Goal: Communication & Community: Answer question/provide support

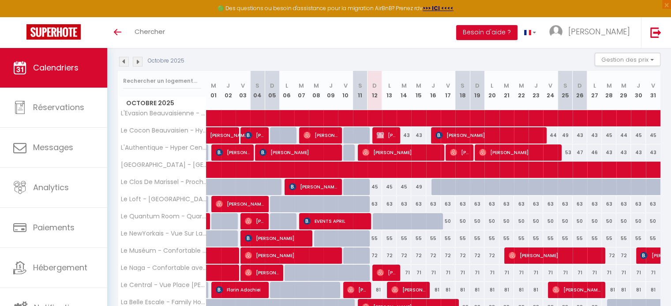
scroll to position [108, 0]
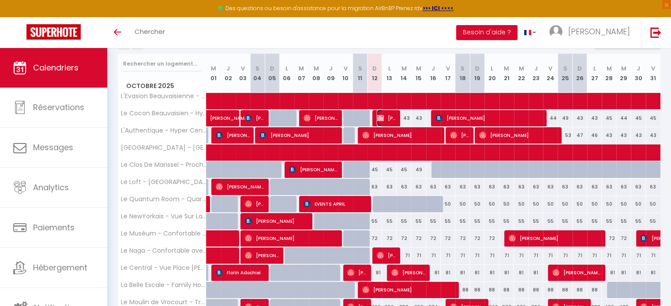
click at [385, 116] on span "[PERSON_NAME]" at bounding box center [386, 118] width 19 height 17
select select "OK"
select select "KO"
select select "0"
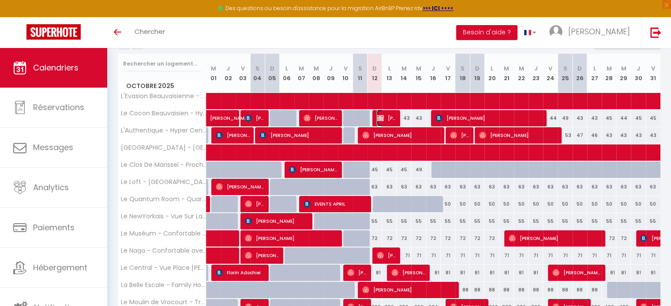
select select "1"
select select
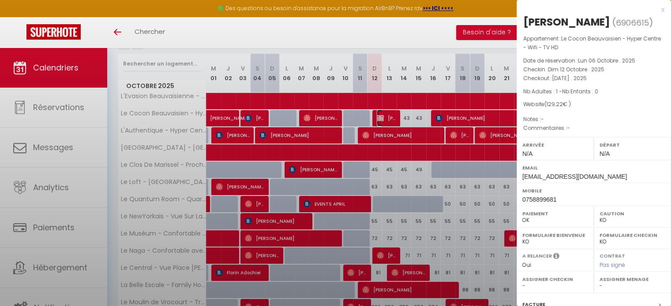
select select "45906"
select select "50009"
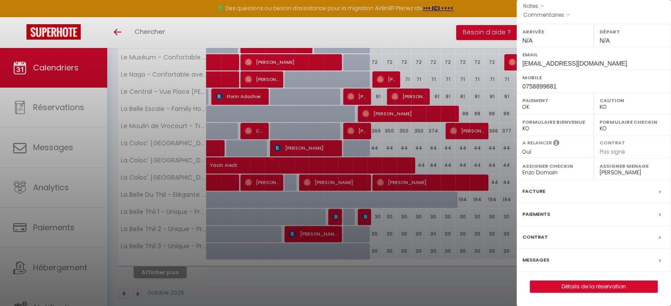
scroll to position [285, 0]
click at [538, 258] on label "Messages" at bounding box center [535, 260] width 27 height 9
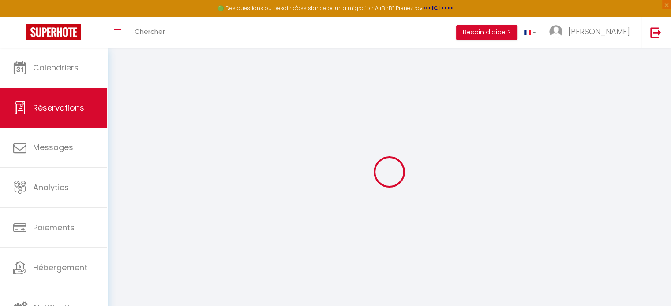
select select
checkbox input "false"
select select
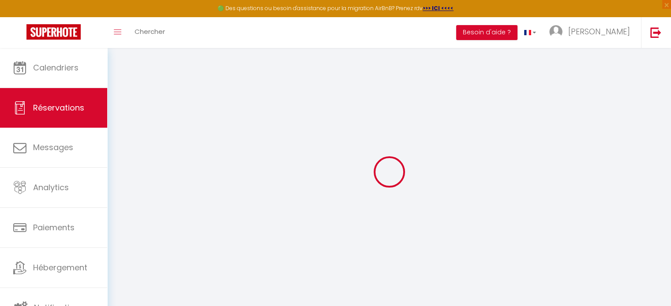
checkbox input "false"
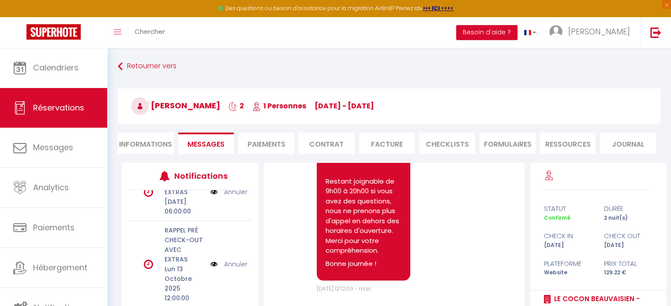
scroll to position [123, 0]
click at [75, 299] on link "Notifications" at bounding box center [53, 308] width 107 height 40
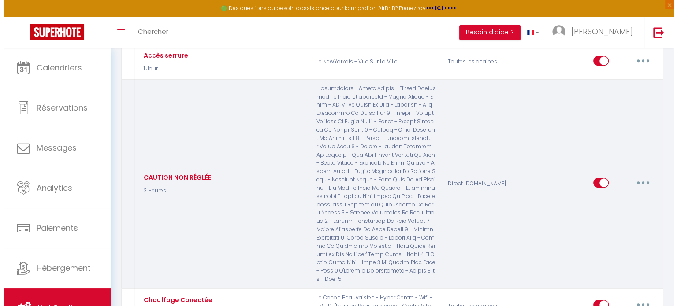
scroll to position [667, 0]
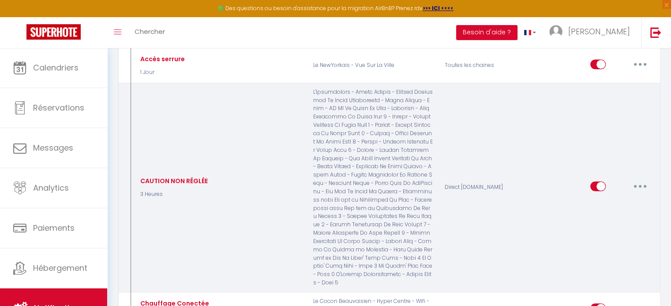
click at [640, 179] on button "button" at bounding box center [639, 186] width 25 height 14
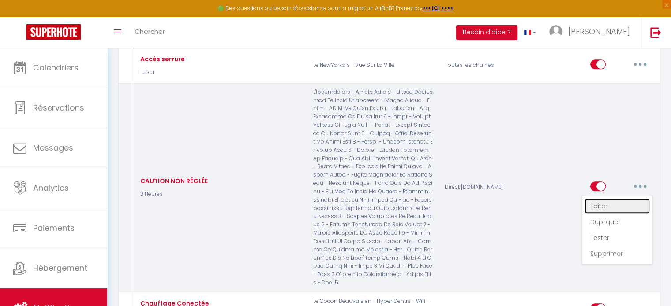
click at [605, 199] on link "Editer" at bounding box center [616, 206] width 65 height 15
type input "CAUTION NON RÉGLÉE"
select select "3 Heures"
select select "if_deposit_not_paid"
checkbox input "true"
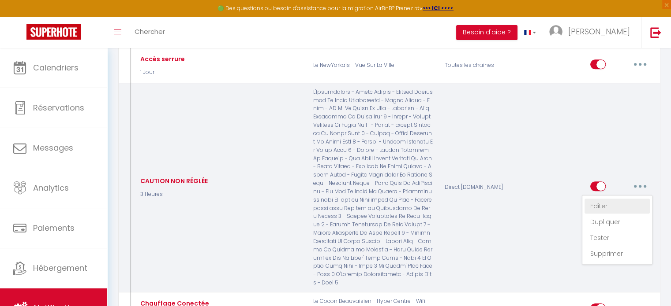
checkbox input "false"
radio input "true"
type input "Pour Obtenir votre accès"
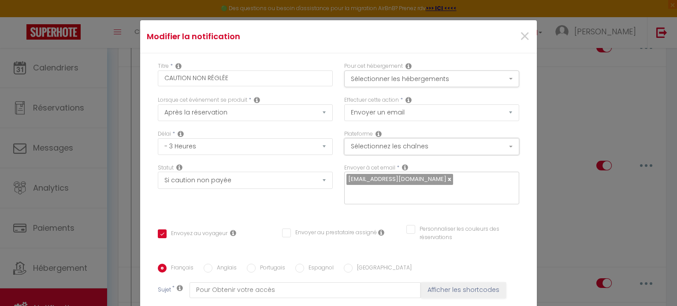
click at [406, 146] on button "Sélectionnez les chaînes" at bounding box center [431, 146] width 175 height 17
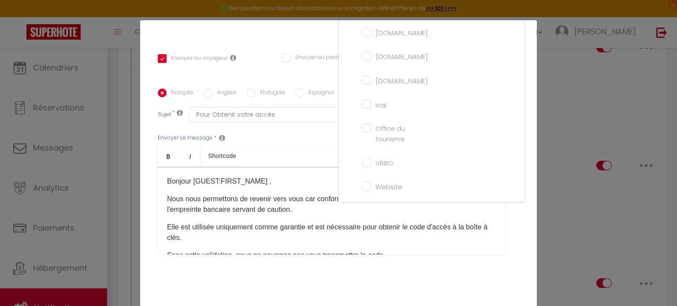
scroll to position [198, 0]
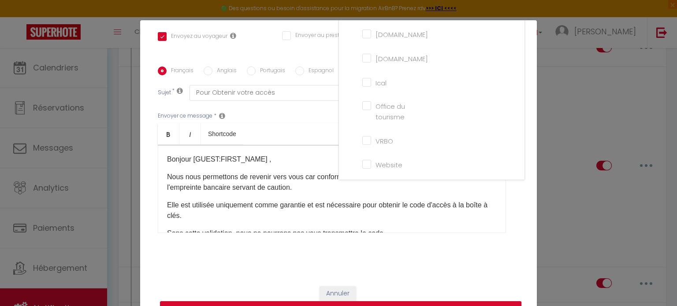
click at [358, 168] on li "Website" at bounding box center [436, 165] width 159 height 20
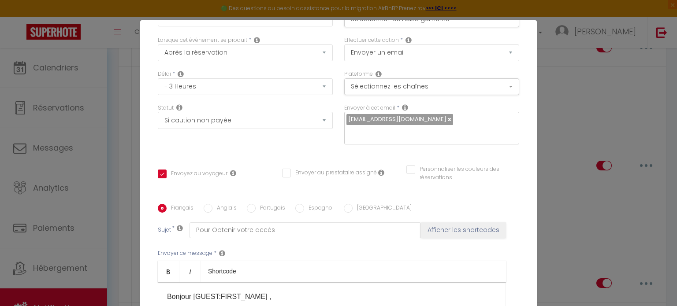
scroll to position [51, 0]
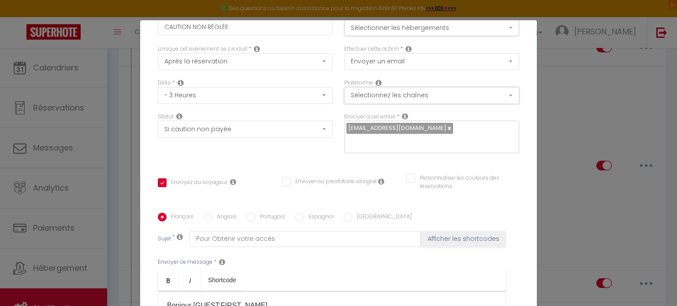
click at [424, 94] on button "Sélectionnez les chaînes" at bounding box center [431, 95] width 175 height 17
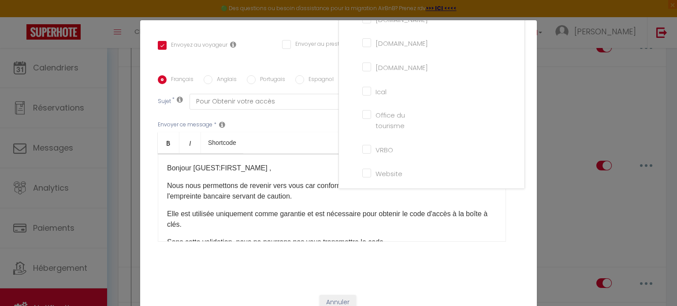
scroll to position [198, 0]
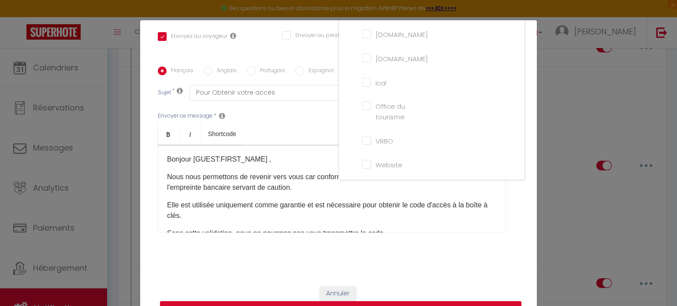
click at [362, 162] on input "Website" at bounding box center [387, 164] width 50 height 9
checkbox input "true"
checkbox input "false"
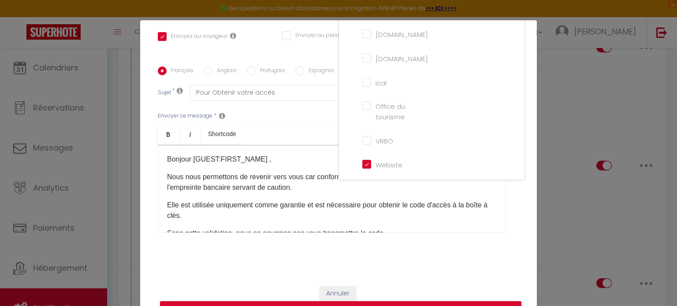
scroll to position [40, 0]
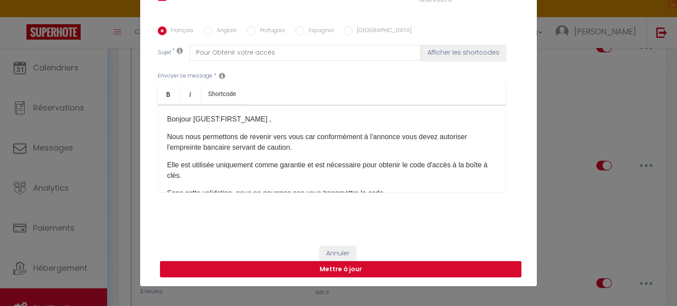
click at [340, 269] on button "Mettre à jour" at bounding box center [341, 269] width 362 height 17
checkbox input "true"
checkbox input "false"
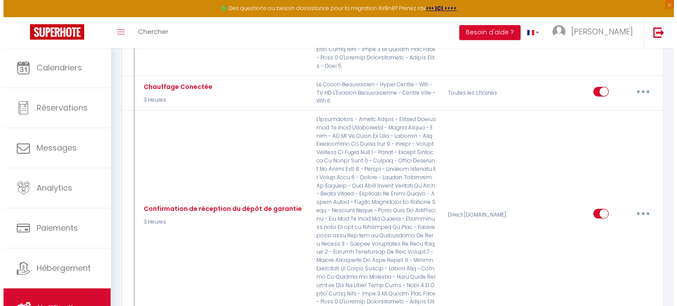
scroll to position [885, 0]
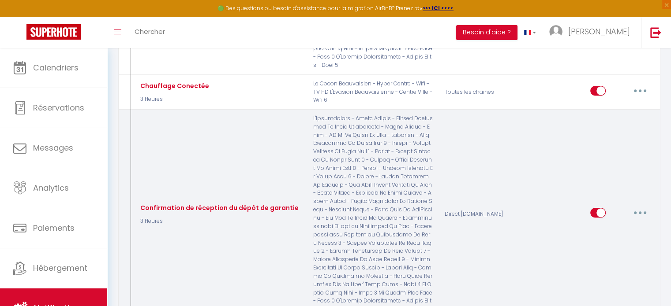
click at [642, 206] on button "button" at bounding box center [639, 213] width 25 height 14
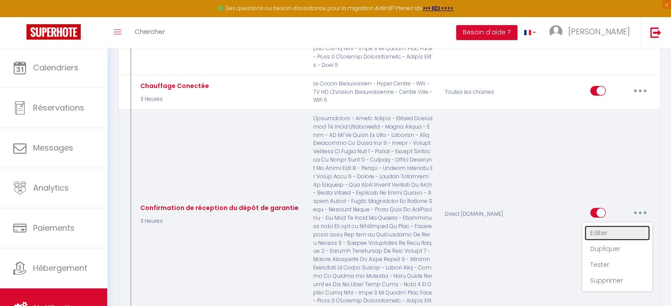
click at [596, 226] on link "Editer" at bounding box center [616, 233] width 65 height 15
type input "Confirmation de réception du dépôt de garantie"
select select "3 Heures"
checkbox input "false"
select select "if_deposit_is_paid"
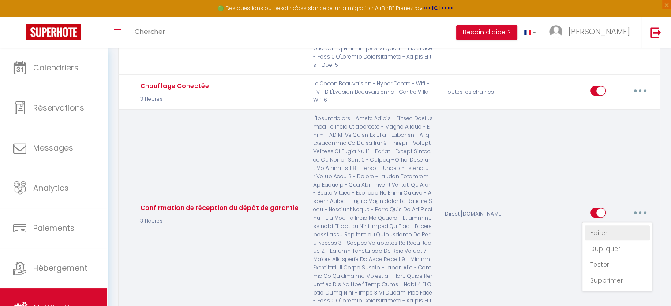
checkbox input "true"
checkbox input "false"
radio input "true"
type input "Confirmation de réception du dépôt de garantie"
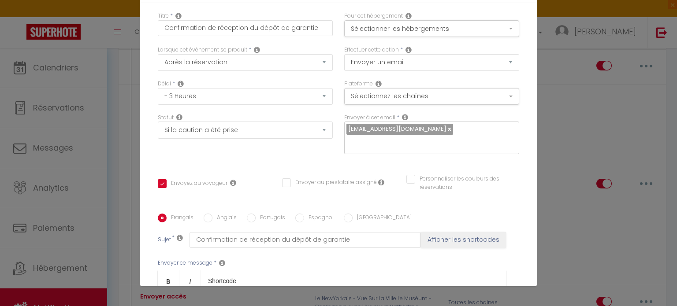
scroll to position [9, 0]
click at [451, 93] on button "Sélectionnez les chaînes" at bounding box center [431, 97] width 175 height 17
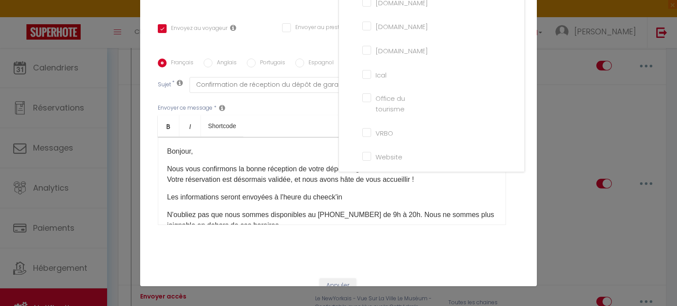
scroll to position [198, 0]
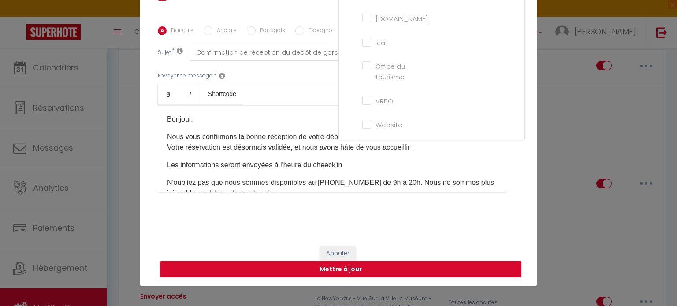
click at [362, 122] on input "Website" at bounding box center [387, 123] width 50 height 9
checkbox input "true"
checkbox input "false"
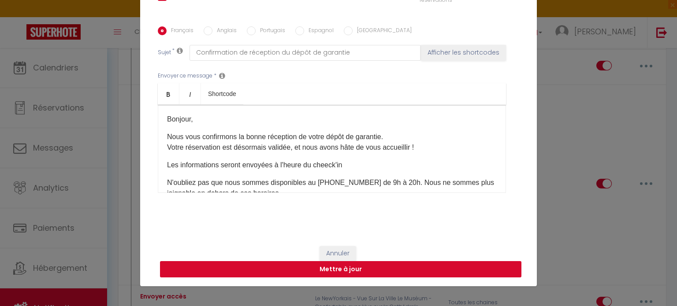
click at [358, 269] on button "Mettre à jour" at bounding box center [341, 269] width 362 height 17
checkbox input "true"
checkbox input "false"
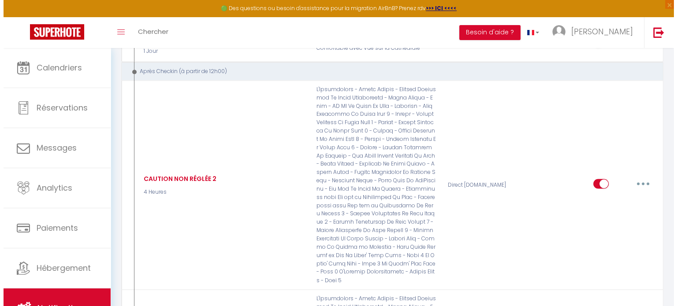
scroll to position [1399, 0]
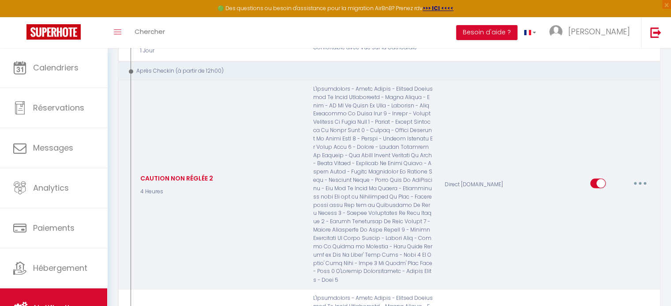
click at [635, 176] on button "button" at bounding box center [639, 183] width 25 height 14
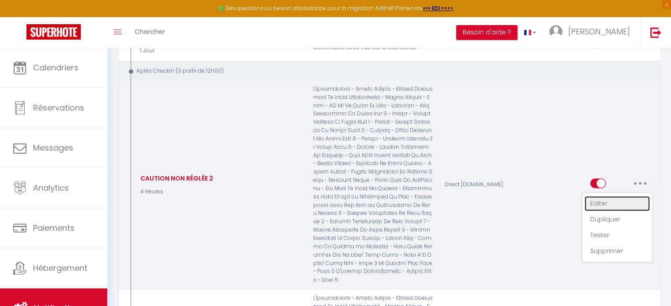
click at [594, 196] on link "Editer" at bounding box center [616, 203] width 65 height 15
type input "CAUTION NON RÉGLÉE 2"
select select "3"
select select "4 Heures"
select select "if_deposit_not_paid"
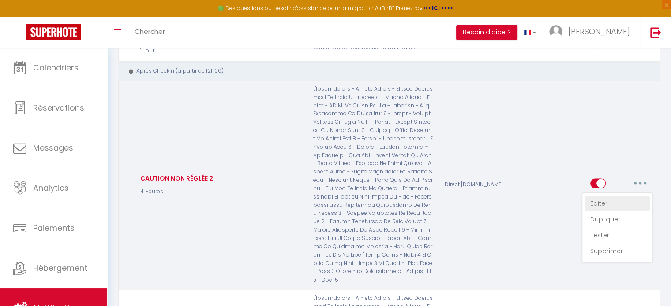
checkbox input "true"
checkbox input "false"
radio input "true"
type input "Attention Caution non déposée"
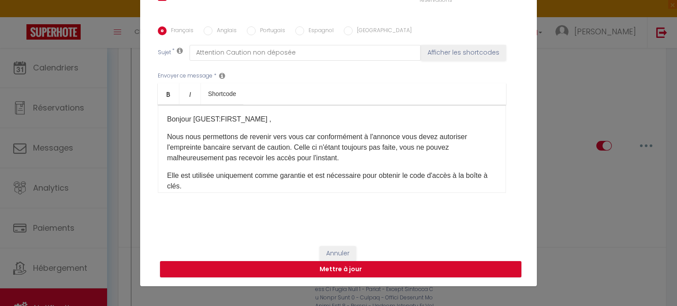
scroll to position [0, 0]
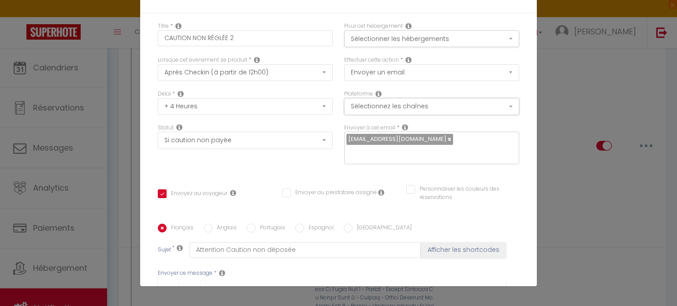
click at [394, 107] on button "Sélectionnez les chaînes" at bounding box center [431, 106] width 175 height 17
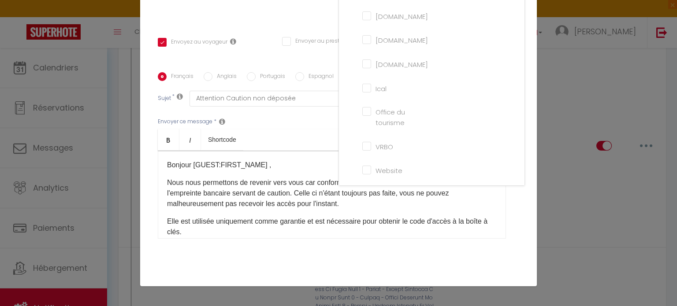
scroll to position [153, 0]
click at [362, 167] on input "Website" at bounding box center [387, 168] width 50 height 9
checkbox input "true"
checkbox input "false"
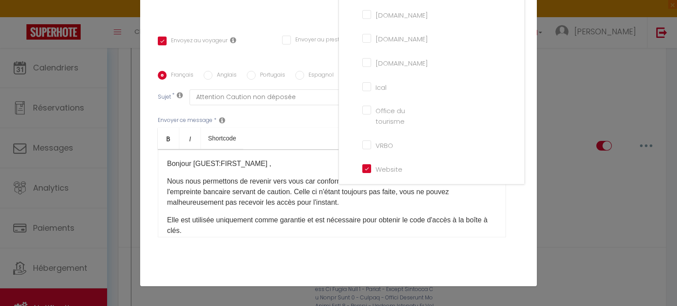
checkbox input "false"
click at [510, 210] on div "Français Anglais Portugais Espagnol Italien Sujet * Attention Caution non dépos…" at bounding box center [339, 160] width 366 height 178
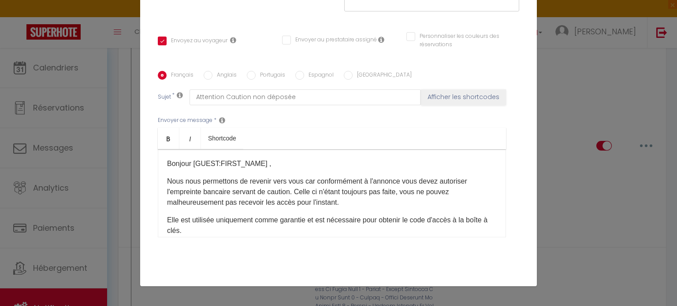
scroll to position [198, 0]
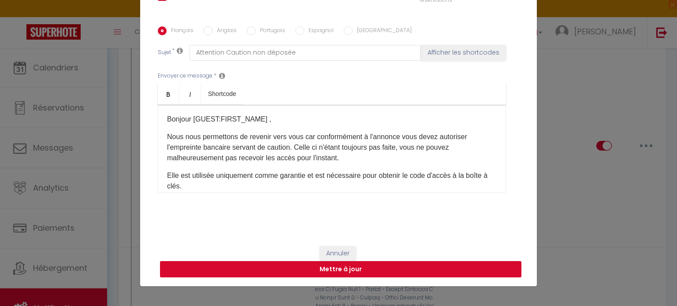
click at [408, 269] on button "Mettre à jour" at bounding box center [341, 269] width 362 height 17
checkbox input "true"
checkbox input "false"
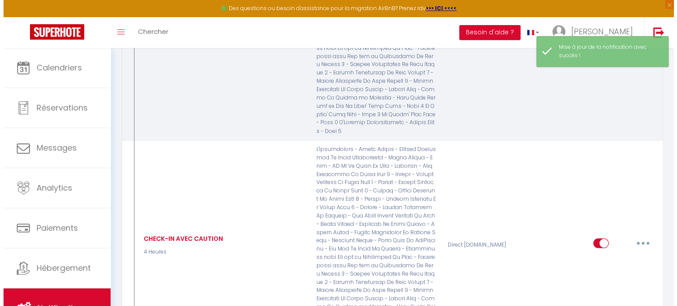
scroll to position [1551, 0]
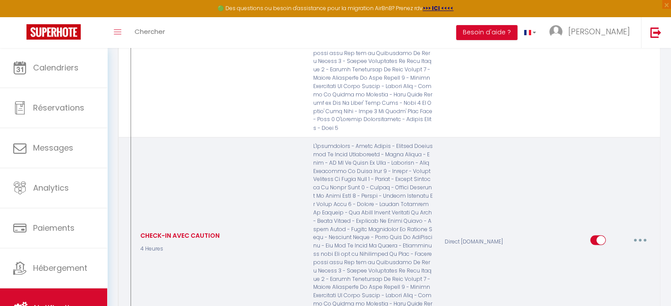
click at [636, 233] on button "button" at bounding box center [639, 240] width 25 height 14
click at [596, 253] on link "Editer" at bounding box center [616, 260] width 65 height 15
type input "CHECK-IN AVEC CAUTION"
select select "3"
select select "4 Heures"
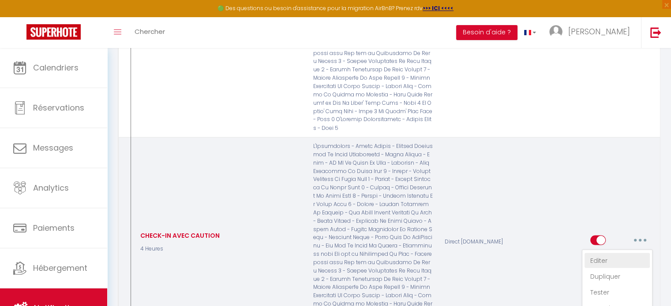
select select "if_deposit_is_paid"
checkbox input "true"
checkbox input "false"
radio input "true"
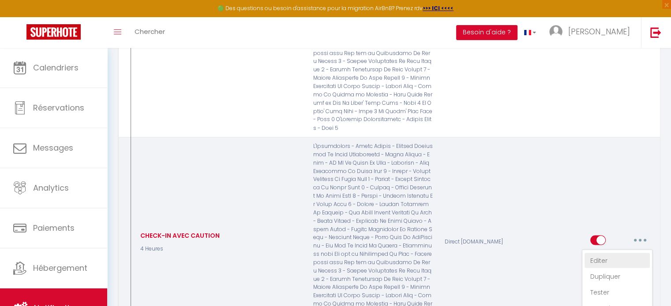
type input "Instructions d'arrivée"
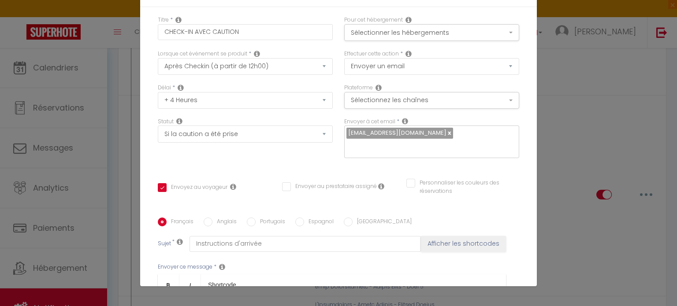
scroll to position [0, 0]
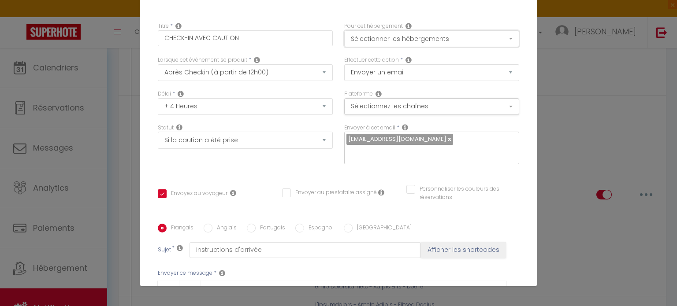
click at [423, 39] on button "Sélectionner les hébergements" at bounding box center [431, 38] width 175 height 17
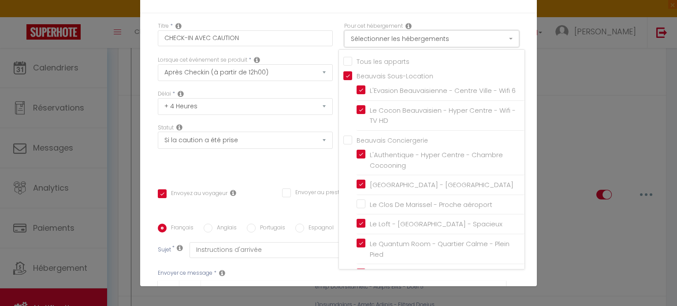
click at [459, 37] on button "Sélectionner les hébergements" at bounding box center [431, 38] width 175 height 17
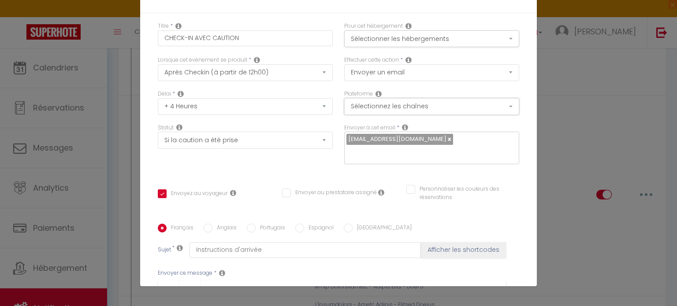
click at [388, 105] on button "Sélectionnez les chaînes" at bounding box center [431, 106] width 175 height 17
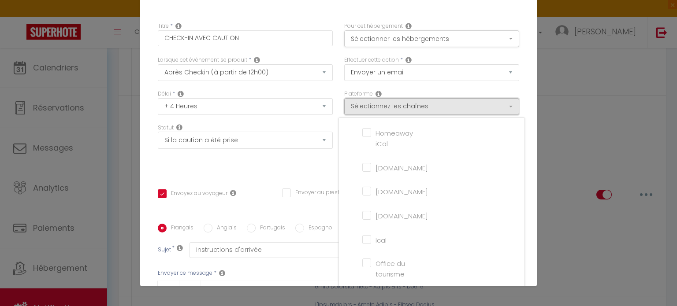
scroll to position [198, 0]
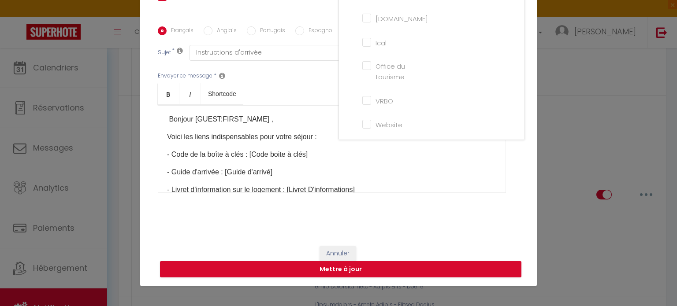
click at [362, 126] on input "Website" at bounding box center [387, 123] width 50 height 9
checkbox input "true"
checkbox input "false"
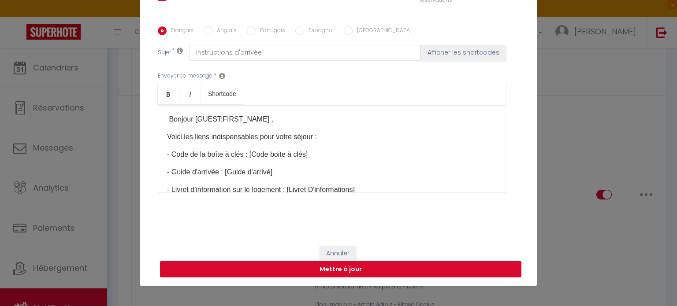
click at [336, 273] on button "Mettre à jour" at bounding box center [341, 269] width 362 height 17
checkbox input "true"
checkbox input "false"
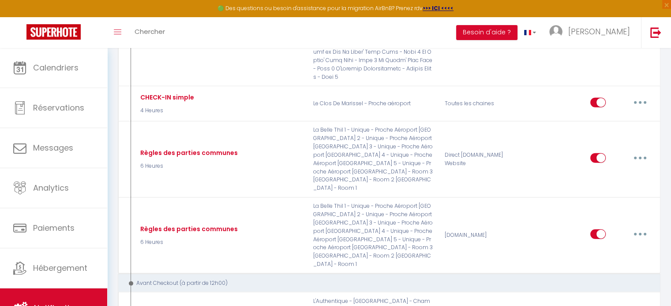
scroll to position [2001, 0]
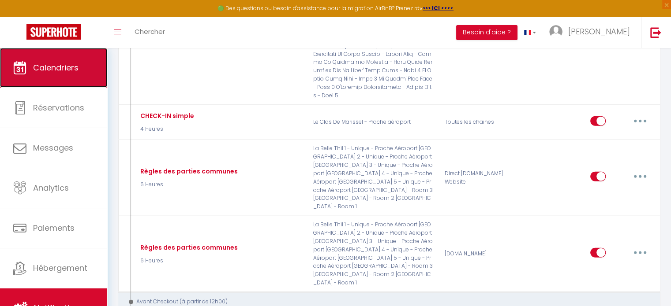
click at [60, 68] on span "Calendriers" at bounding box center [55, 67] width 45 height 11
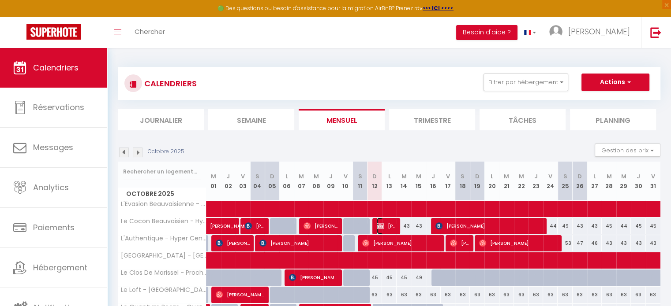
click at [385, 225] on span "[PERSON_NAME]" at bounding box center [386, 226] width 19 height 17
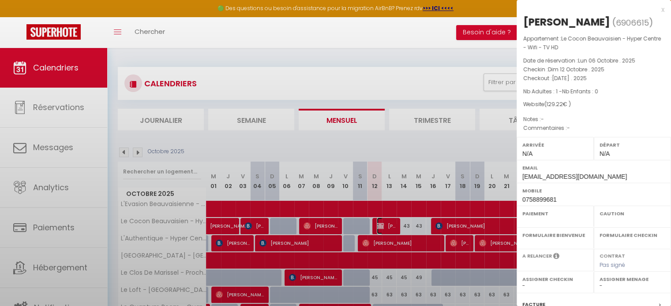
select select "OK"
select select "KO"
select select "0"
select select "1"
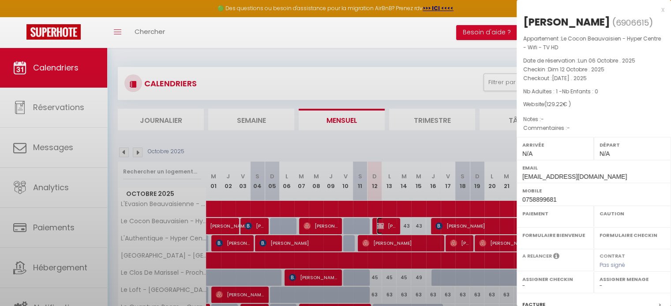
select select
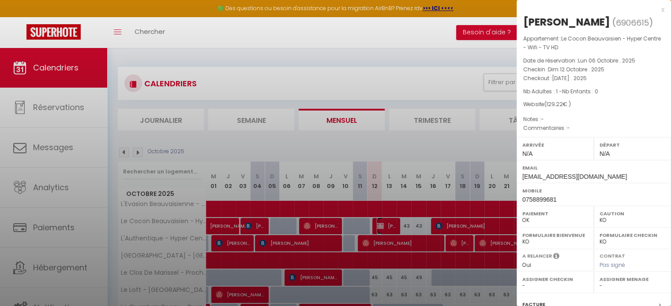
select select "45906"
select select "50009"
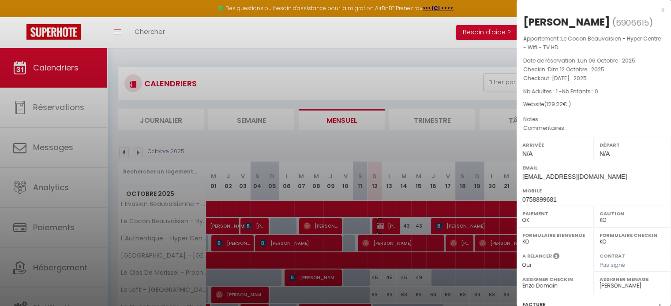
scroll to position [140, 0]
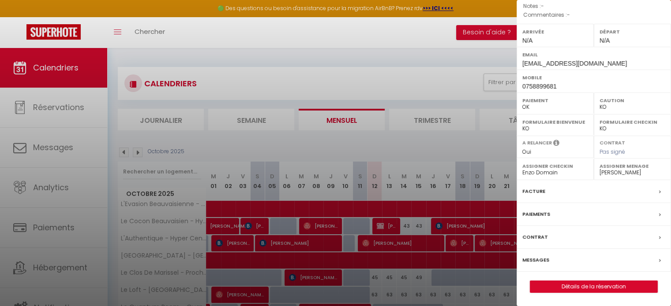
click at [534, 261] on label "Messages" at bounding box center [535, 260] width 27 height 9
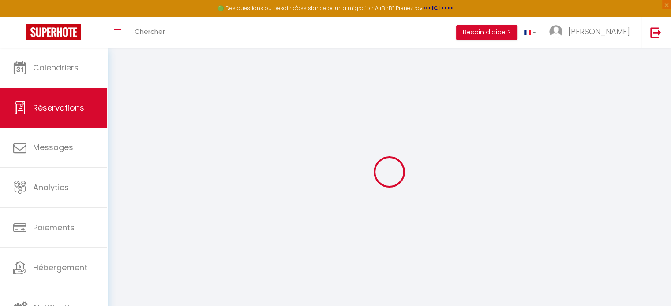
select select
checkbox input "false"
select select
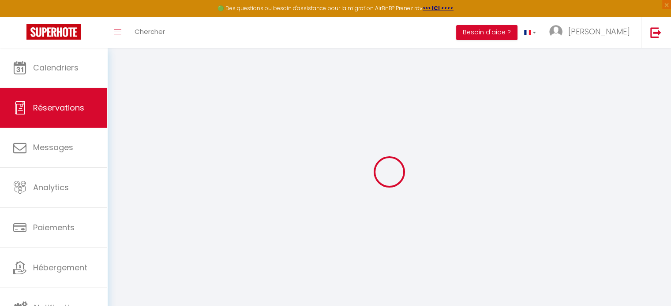
checkbox input "false"
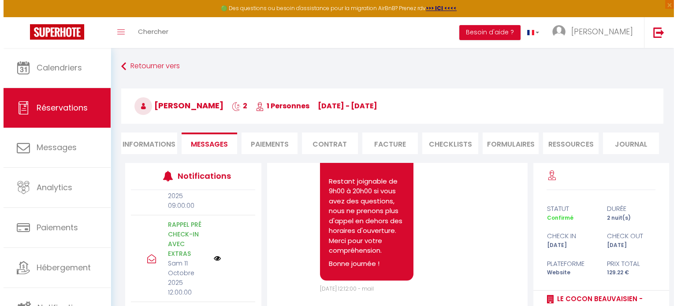
scroll to position [524, 0]
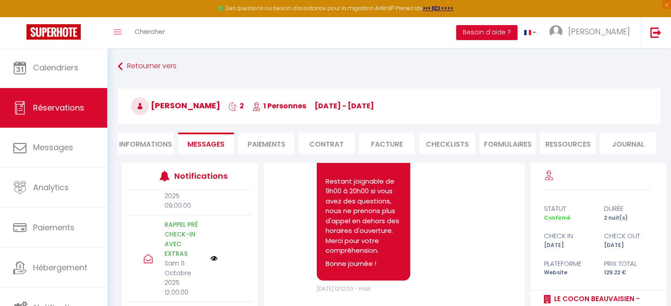
click at [210, 129] on img at bounding box center [213, 124] width 7 height 10
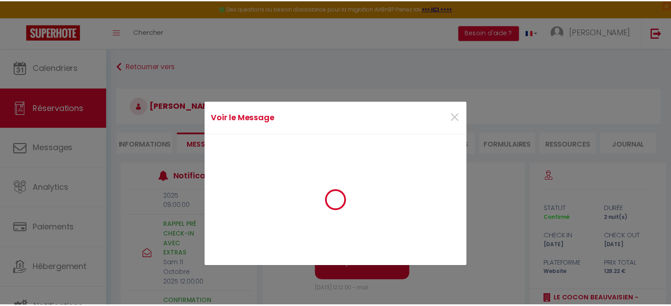
scroll to position [514, 0]
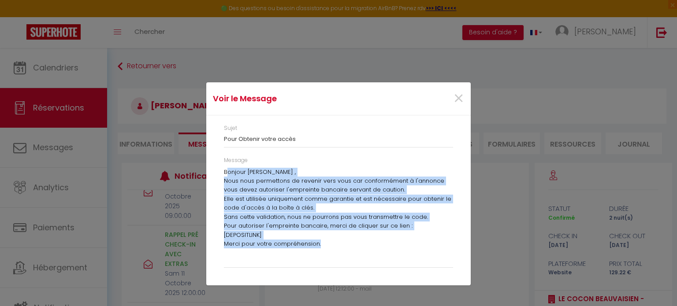
drag, startPoint x: 226, startPoint y: 169, endPoint x: 366, endPoint y: 262, distance: 168.7
click at [366, 262] on div "Bonjour [PERSON_NAME] , Nous nous permettons de revenir vers vous car conformém…" at bounding box center [338, 215] width 229 height 95
copy div "Bonjour [PERSON_NAME] , Nous nous permettons de revenir vers vous car conformém…"
click at [458, 95] on span "×" at bounding box center [458, 99] width 11 height 26
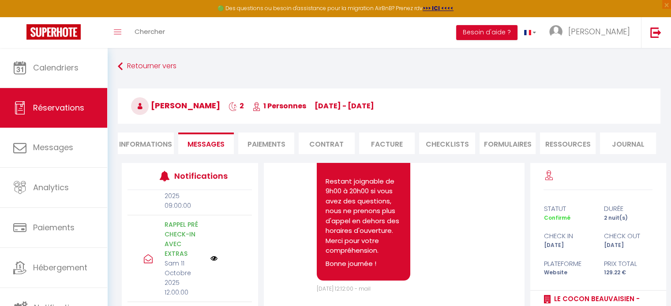
scroll to position [95, 0]
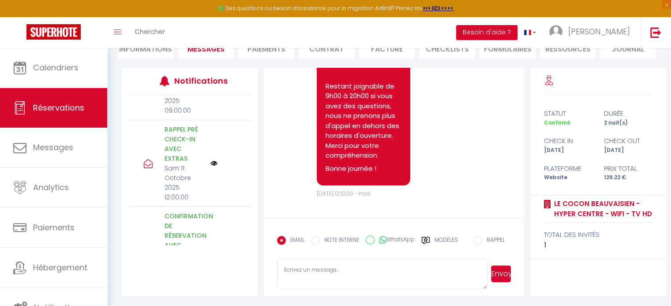
click at [356, 269] on textarea at bounding box center [382, 274] width 211 height 31
paste textarea "Bonjour [PERSON_NAME] , Nous nous permettons de revenir vers vous car conformém…"
type textarea "Bonjour [PERSON_NAME] , Nous nous permettons de revenir vers vous car conformém…"
click at [501, 271] on button "Envoyer" at bounding box center [501, 274] width 20 height 17
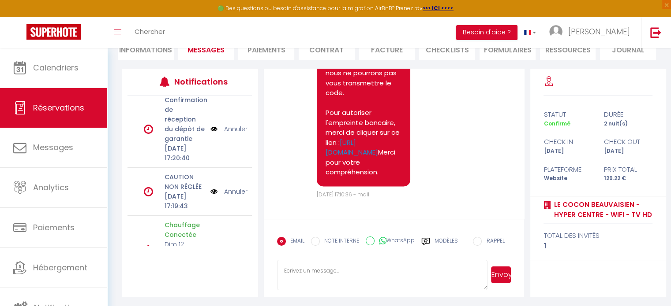
scroll to position [361, 0]
click at [232, 67] on link "Annuler" at bounding box center [235, 63] width 23 height 10
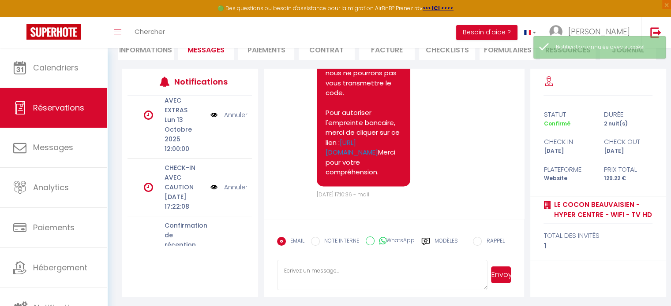
scroll to position [178, 0]
